Goal: Information Seeking & Learning: Learn about a topic

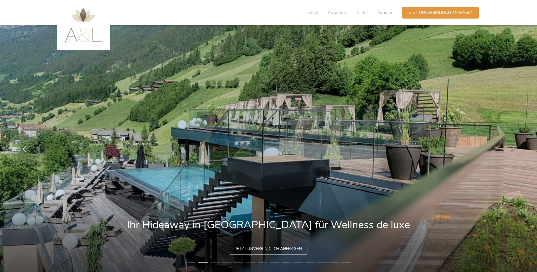
click at [514, 149] on icon at bounding box center [513, 148] width 6 height 6
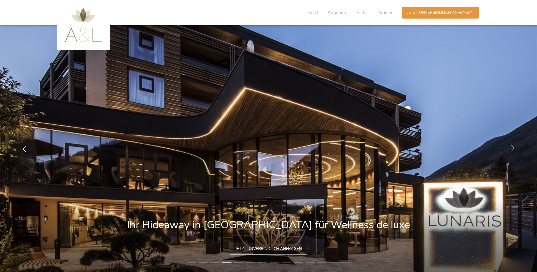
click at [514, 149] on icon at bounding box center [513, 148] width 6 height 6
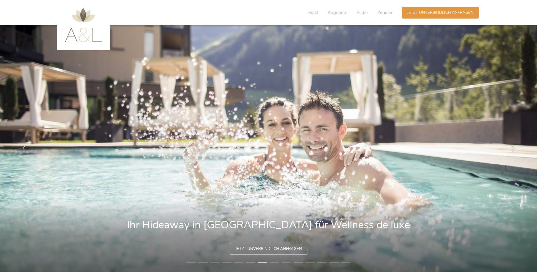
click at [25, 150] on icon at bounding box center [24, 148] width 6 height 6
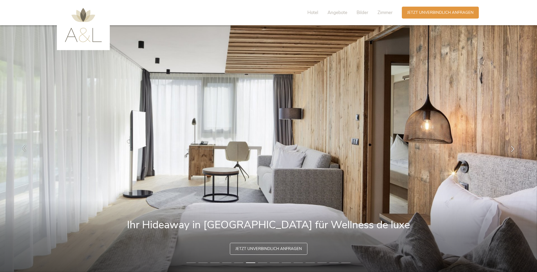
click at [25, 150] on icon at bounding box center [24, 148] width 6 height 6
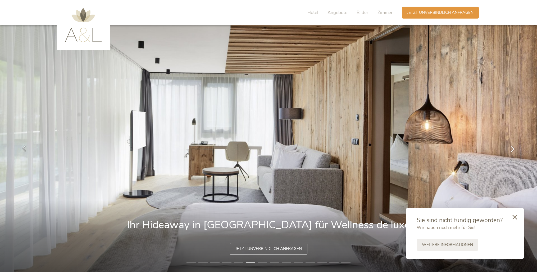
click at [24, 147] on icon at bounding box center [24, 148] width 6 height 6
click at [24, 150] on icon at bounding box center [24, 148] width 6 height 6
click at [23, 148] on icon at bounding box center [24, 148] width 6 height 6
click at [24, 148] on icon at bounding box center [24, 148] width 6 height 6
click at [25, 147] on icon at bounding box center [24, 148] width 6 height 6
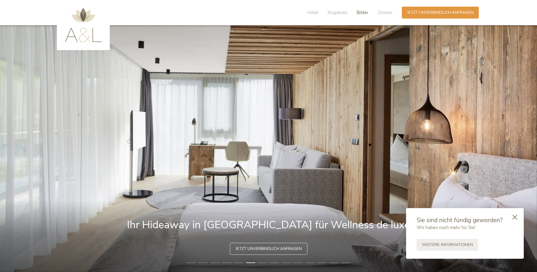
click at [362, 15] on span "Bilder" at bounding box center [363, 13] width 12 height 6
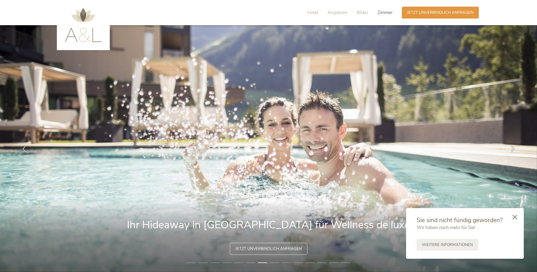
click at [383, 14] on span "Zimmer" at bounding box center [385, 13] width 15 height 6
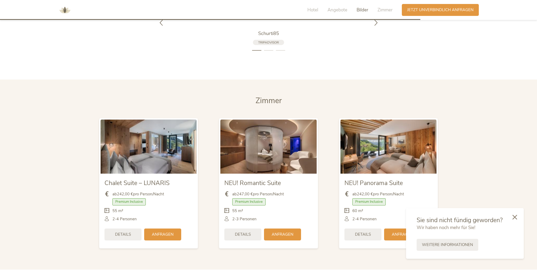
scroll to position [1291, 0]
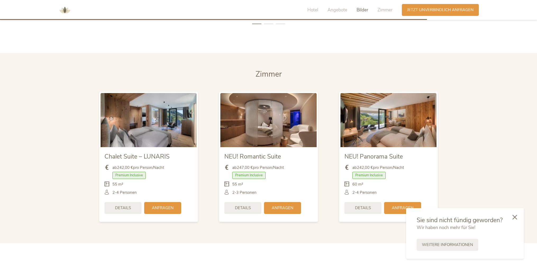
click at [384, 124] on img at bounding box center [389, 120] width 96 height 54
click at [357, 206] on span "Details" at bounding box center [363, 207] width 16 height 6
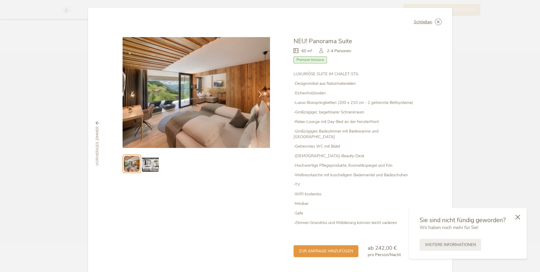
click at [214, 101] on img at bounding box center [197, 92] width 148 height 111
click at [259, 93] on icon at bounding box center [260, 94] width 6 height 6
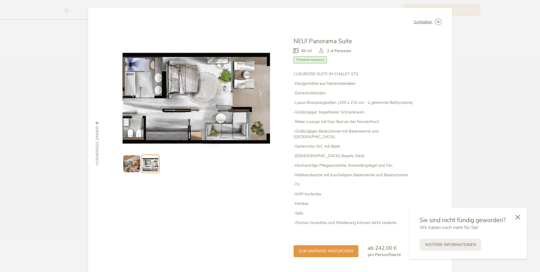
click at [259, 93] on icon at bounding box center [260, 94] width 6 height 6
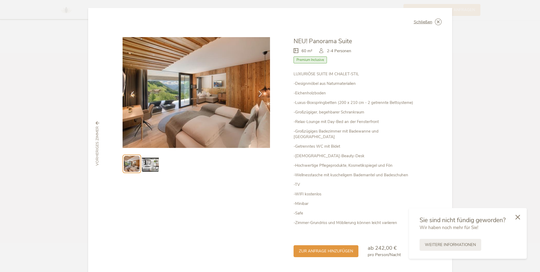
click at [259, 93] on icon at bounding box center [260, 94] width 6 height 6
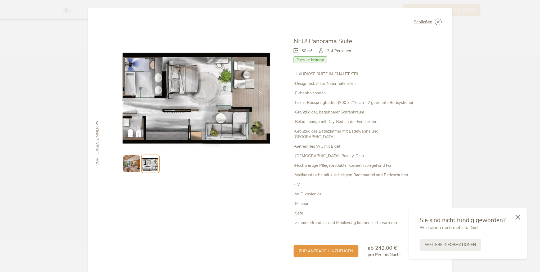
click at [259, 93] on icon at bounding box center [260, 94] width 6 height 6
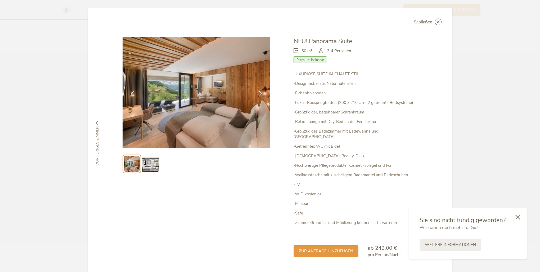
click at [259, 93] on icon at bounding box center [260, 94] width 6 height 6
click at [440, 20] on icon at bounding box center [438, 22] width 7 height 7
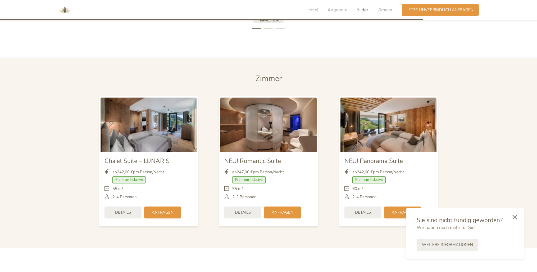
scroll to position [1280, 0]
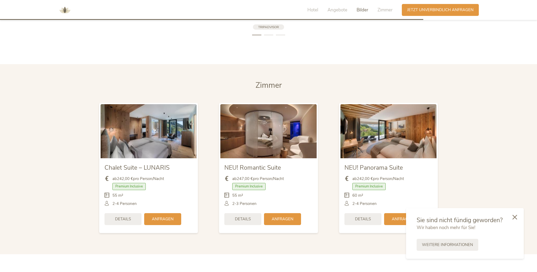
click at [268, 34] on li "2" at bounding box center [268, 34] width 9 height 5
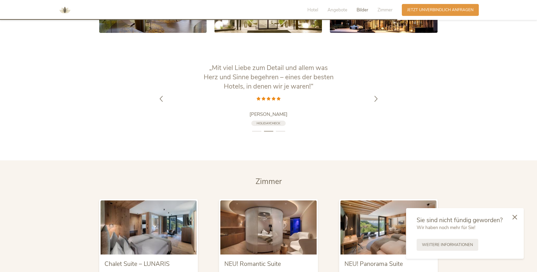
scroll to position [1179, 0]
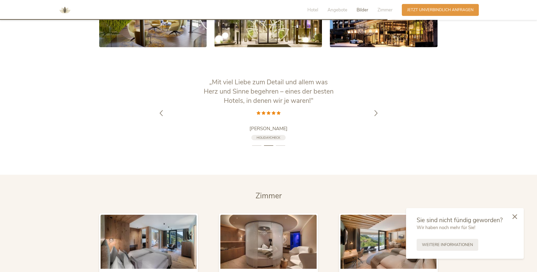
click at [515, 216] on icon at bounding box center [515, 216] width 5 height 5
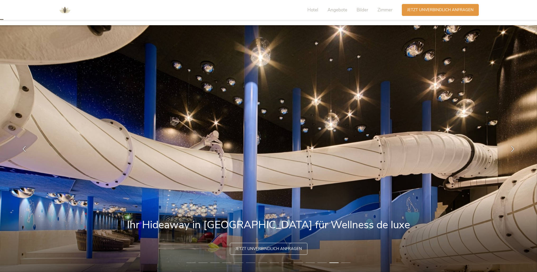
scroll to position [159, 0]
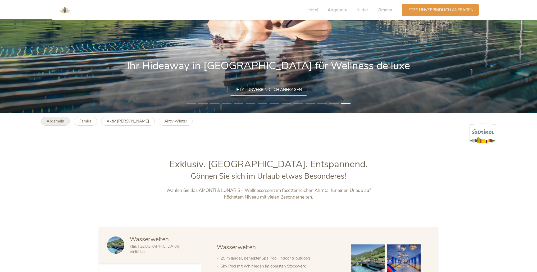
click at [52, 119] on b "Allgemein" at bounding box center [56, 120] width 18 height 5
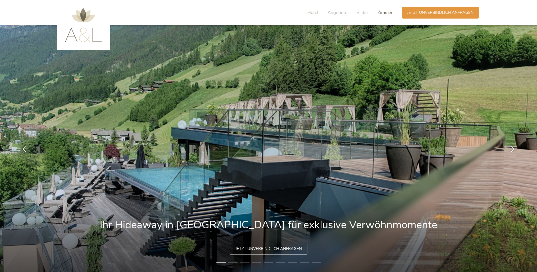
click at [389, 13] on span "Zimmer" at bounding box center [385, 13] width 15 height 6
